Goal: Task Accomplishment & Management: Complete application form

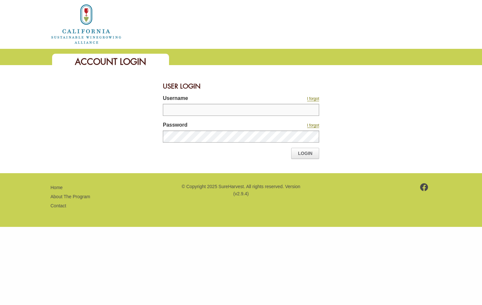
type input "*******"
drag, startPoint x: 0, startPoint y: 0, endPoint x: 303, endPoint y: 152, distance: 338.9
click at [303, 152] on link "Login" at bounding box center [305, 153] width 28 height 11
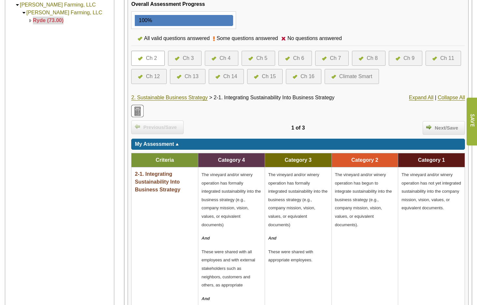
scroll to position [130, 0]
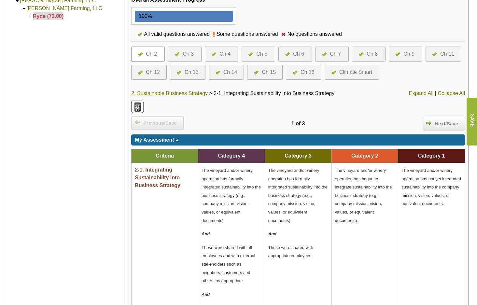
click at [443, 52] on div "Ch 11" at bounding box center [447, 54] width 14 height 8
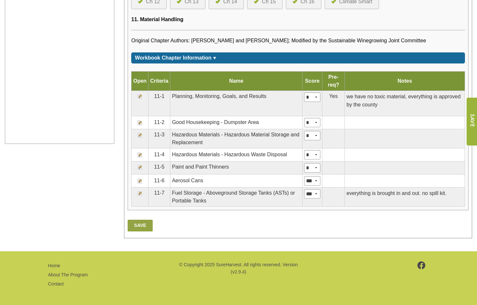
scroll to position [311, 0]
click at [141, 156] on img at bounding box center [139, 154] width 5 height 5
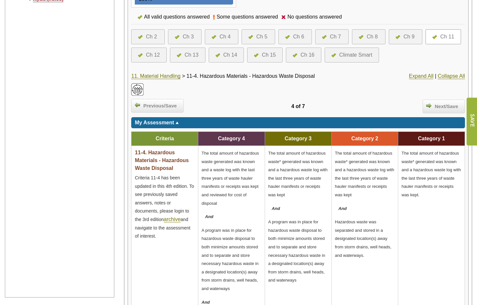
scroll to position [163, 0]
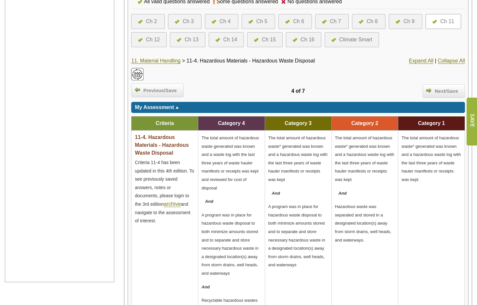
click at [317, 61] on div "11. Material Handling > 11-4. Hazardous Materials - Hazardous Waste Disposal" at bounding box center [242, 61] width 222 height 8
drag, startPoint x: 316, startPoint y: 60, endPoint x: 202, endPoint y: 60, distance: 114.2
click at [202, 60] on span "11-4. Hazardous Materials - Hazardous Waste Disposal" at bounding box center [250, 61] width 128 height 6
copy span "Hazardous Materials - Hazardous Waste Disposa"
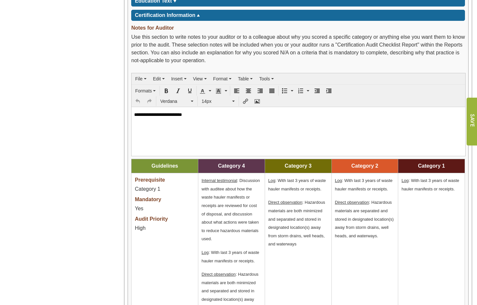
scroll to position [659, 0]
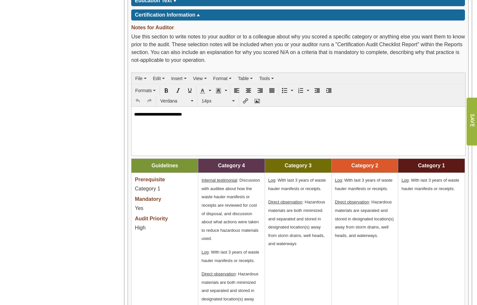
click at [170, 17] on span "Certification Information" at bounding box center [165, 15] width 61 height 6
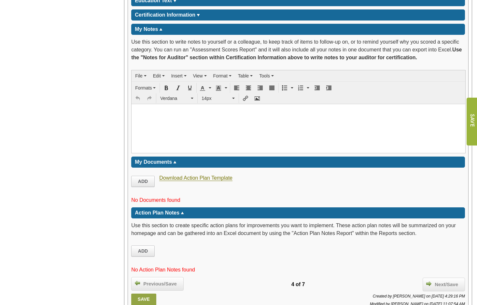
click at [172, 15] on span "Certification Information" at bounding box center [165, 15] width 61 height 6
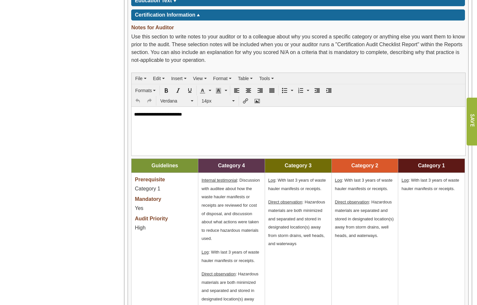
scroll to position [627, 0]
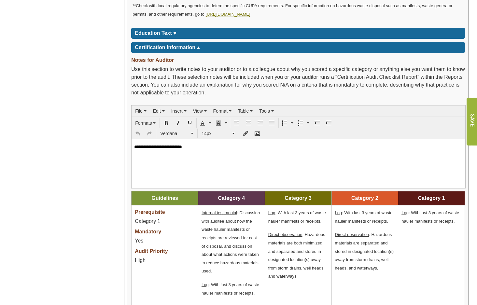
click at [172, 34] on td "*****" at bounding box center [174, 33] width 5 height 8
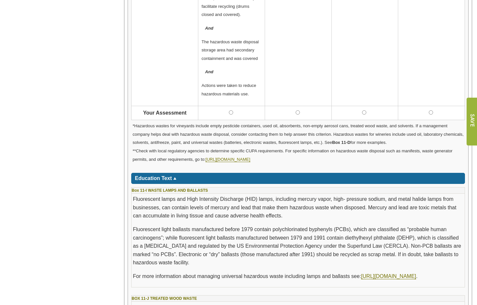
scroll to position [496, 0]
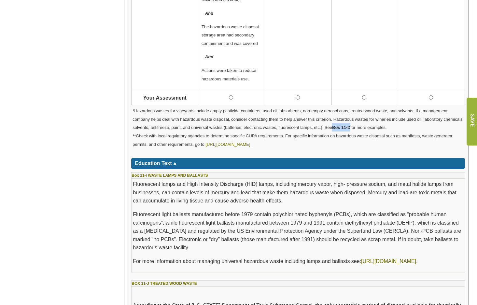
drag, startPoint x: 332, startPoint y: 127, endPoint x: 350, endPoint y: 128, distance: 18.3
click at [350, 128] on span "*Hazardous wastes for vineyards include empty pesticide containers, used oil, a…" at bounding box center [297, 118] width 331 height 21
copy span "Box 11-D"
